Goal: Navigation & Orientation: Find specific page/section

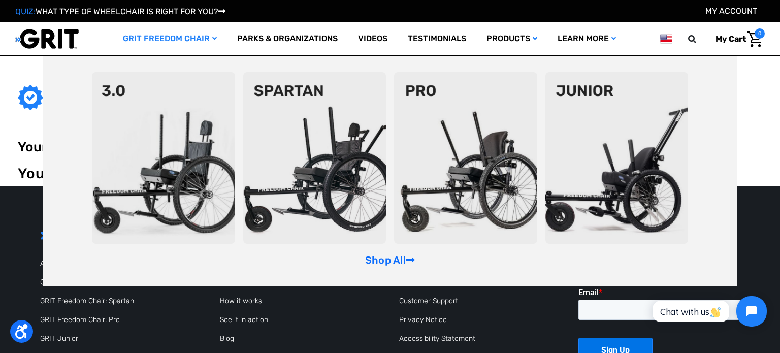
click at [212, 40] on icon "GRIT Freedom Chair" at bounding box center [214, 38] width 5 height 7
click at [193, 37] on link "GRIT Freedom Chair" at bounding box center [170, 38] width 114 height 33
click at [194, 37] on link "GRIT Freedom Chair" at bounding box center [170, 38] width 114 height 33
click at [303, 92] on img at bounding box center [314, 158] width 143 height 172
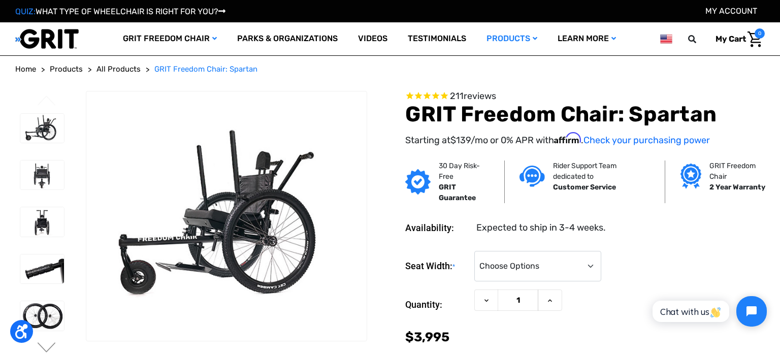
click at [64, 70] on span "Products" at bounding box center [66, 68] width 33 height 9
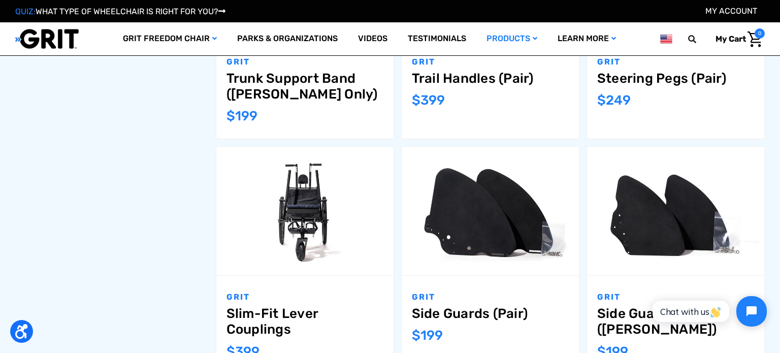
scroll to position [1098, 0]
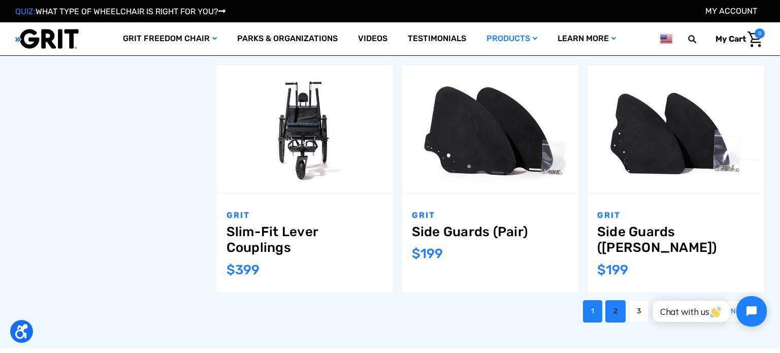
click at [614, 307] on link "2" at bounding box center [615, 311] width 20 height 22
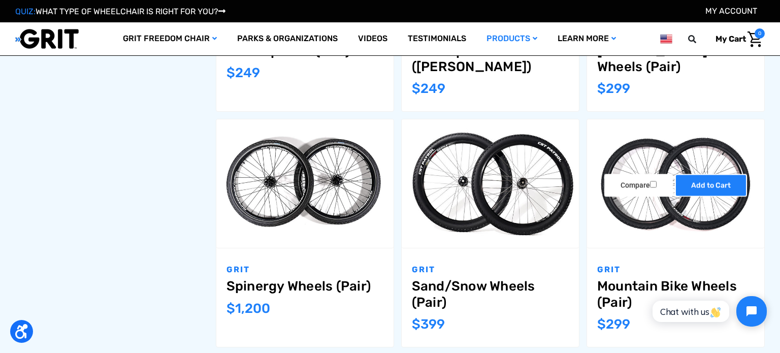
scroll to position [788, 0]
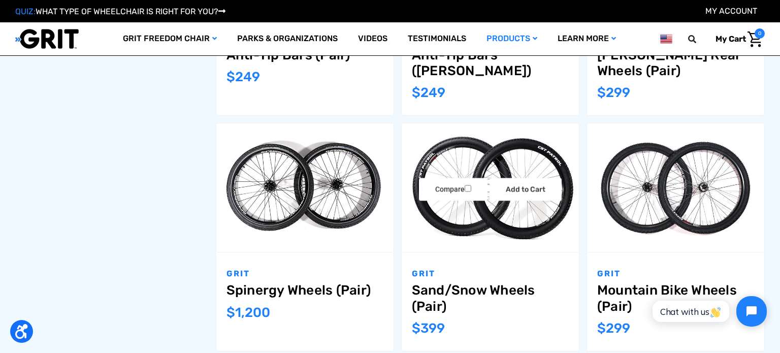
click at [485, 288] on link "Sand/Snow Wheels (Pair)" at bounding box center [490, 297] width 157 height 31
